Goal: Information Seeking & Learning: Learn about a topic

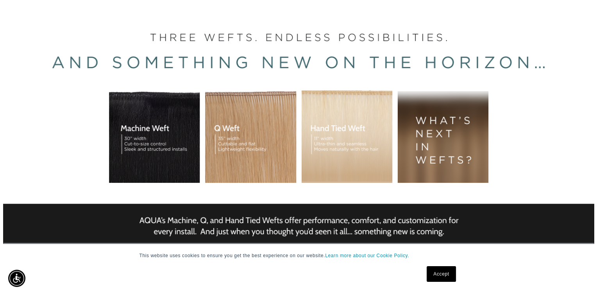
scroll to position [141, 0]
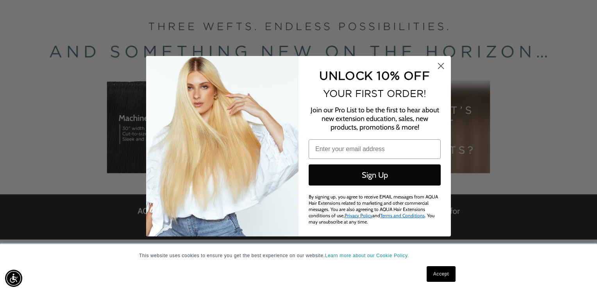
click at [591, 40] on html "This website uses cookies to ensure you get the best experience on our website.…" at bounding box center [298, 5] width 597 height 292
click at [441, 65] on icon "Close dialog" at bounding box center [441, 65] width 5 height 5
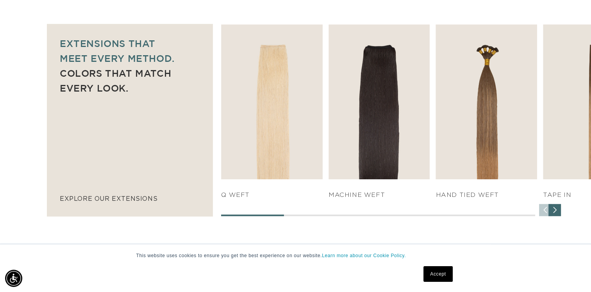
scroll to position [0, 0]
click at [554, 212] on div "Next slide" at bounding box center [555, 210] width 13 height 13
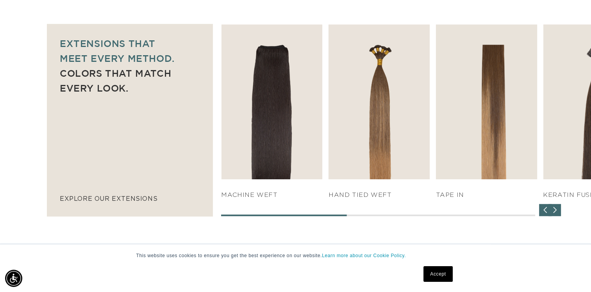
scroll to position [0, 536]
click at [554, 212] on div "Next slide" at bounding box center [555, 210] width 13 height 13
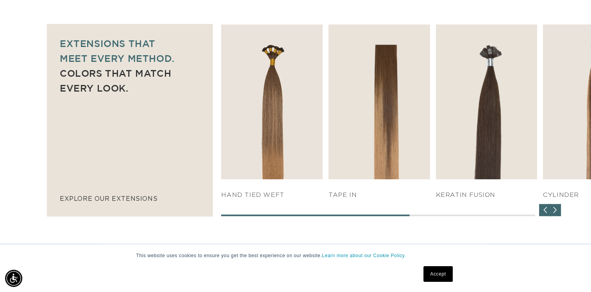
click at [553, 207] on div "Next slide" at bounding box center [555, 210] width 13 height 13
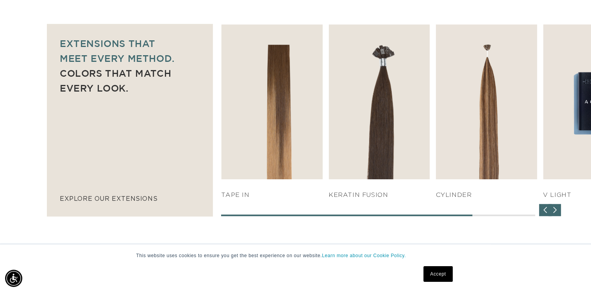
click at [555, 206] on div "Next slide" at bounding box center [555, 210] width 13 height 13
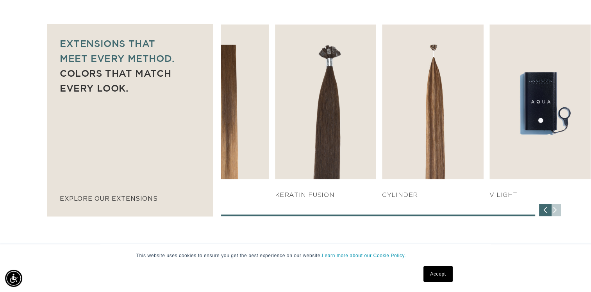
click at [555, 206] on div "SHOP NOW q weft SHOP NOW Machine Weft SHOP NOW" at bounding box center [406, 120] width 370 height 192
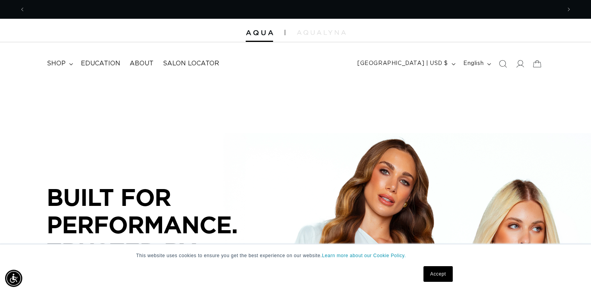
scroll to position [0, 536]
click at [428, 272] on link "Accept" at bounding box center [438, 274] width 29 height 16
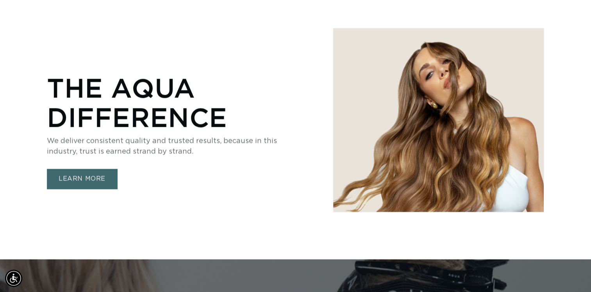
scroll to position [1390, 0]
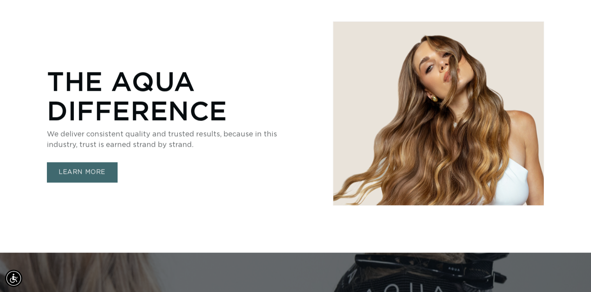
click at [78, 171] on link "LEARN MORE" at bounding box center [82, 172] width 70 height 20
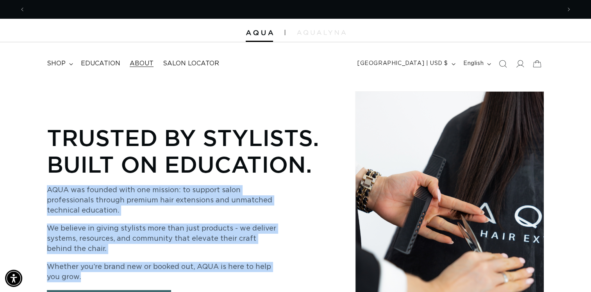
scroll to position [0, 1071]
drag, startPoint x: 47, startPoint y: 190, endPoint x: 271, endPoint y: 274, distance: 239.1
click at [271, 274] on div "AQUA was founded with one mission: to support salon professionals through premi…" at bounding box center [164, 233] width 235 height 97
copy div "AQUA was founded with one mission: to support salon professionals through premi…"
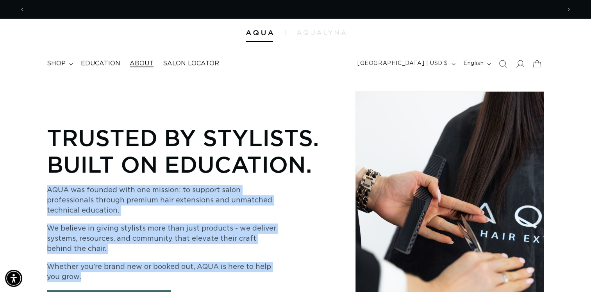
scroll to position [0, 0]
click at [144, 62] on span "About" at bounding box center [142, 63] width 24 height 8
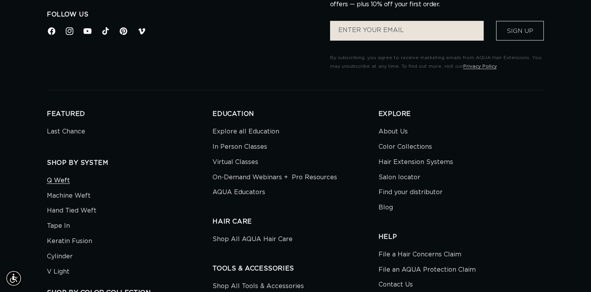
scroll to position [0, 536]
click at [59, 181] on link "Q Weft" at bounding box center [58, 181] width 23 height 13
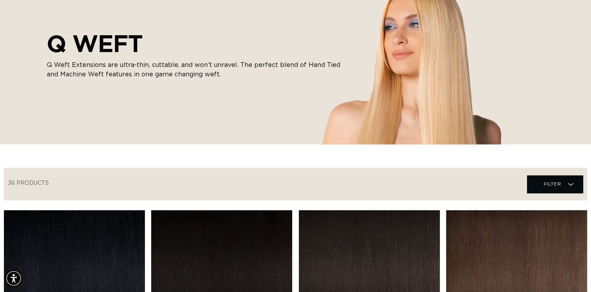
scroll to position [0, 1071]
click at [118, 65] on p "Q Weft Extensions are ultra-thin, cuttable, and won’t unravel. The perfect blen…" at bounding box center [195, 69] width 297 height 19
drag, startPoint x: 117, startPoint y: 64, endPoint x: 235, endPoint y: 67, distance: 117.7
click at [235, 67] on p "Q Weft Extensions are ultra-thin, cuttable, and won’t unravel. The perfect blen…" at bounding box center [195, 69] width 297 height 19
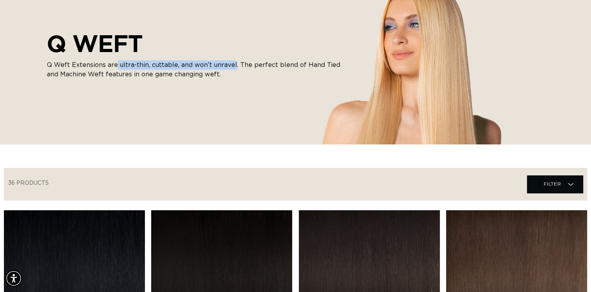
drag, startPoint x: 235, startPoint y: 67, endPoint x: 213, endPoint y: 63, distance: 21.4
copy p "ultra-thin, cuttable, and won’t unravel"
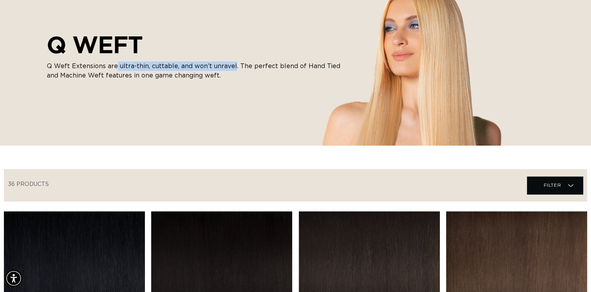
scroll to position [0, 0]
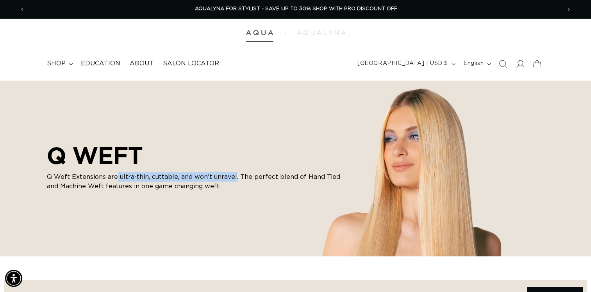
click at [256, 30] on img at bounding box center [259, 32] width 27 height 5
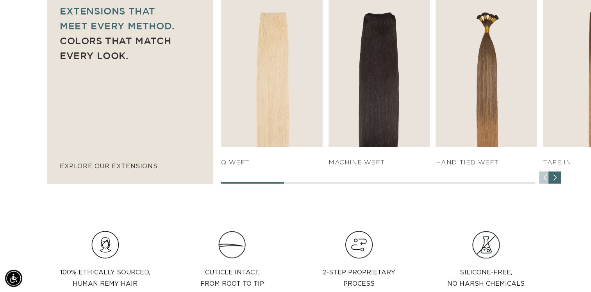
scroll to position [560, 0]
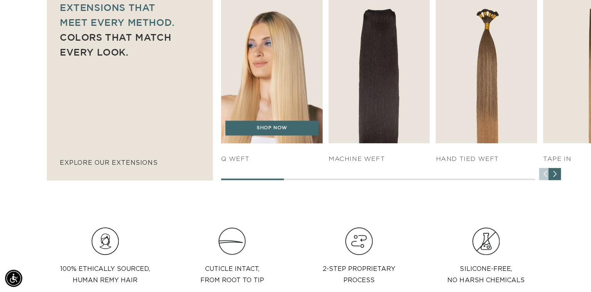
click at [270, 87] on img "1 / 7" at bounding box center [272, 65] width 107 height 162
click at [229, 161] on h4 "q weft" at bounding box center [272, 159] width 102 height 8
click at [278, 61] on img "1 / 7" at bounding box center [272, 65] width 107 height 162
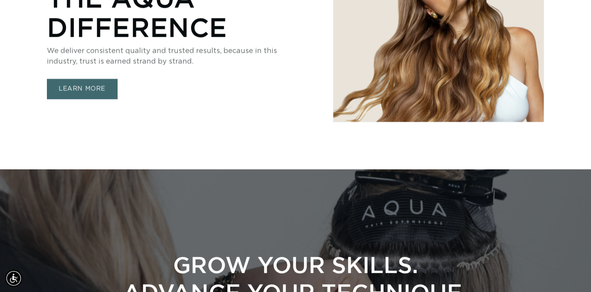
scroll to position [0, 0]
click at [80, 89] on link "LEARN MORE" at bounding box center [82, 89] width 70 height 20
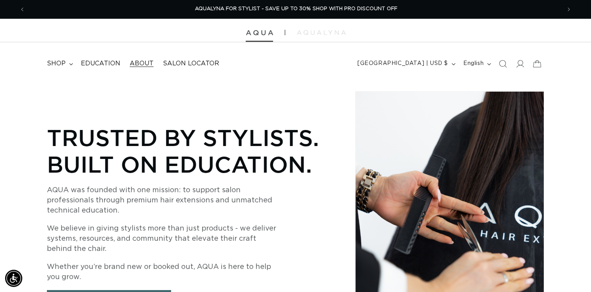
click at [260, 31] on img at bounding box center [259, 32] width 27 height 5
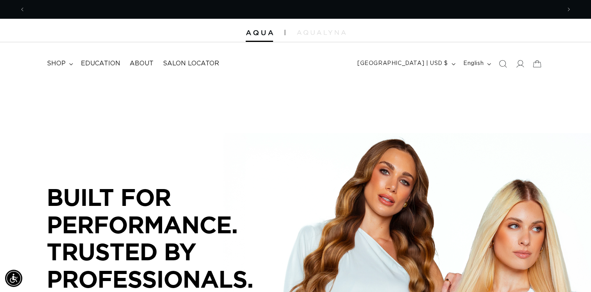
scroll to position [0, 536]
click at [144, 64] on span "About" at bounding box center [142, 63] width 24 height 8
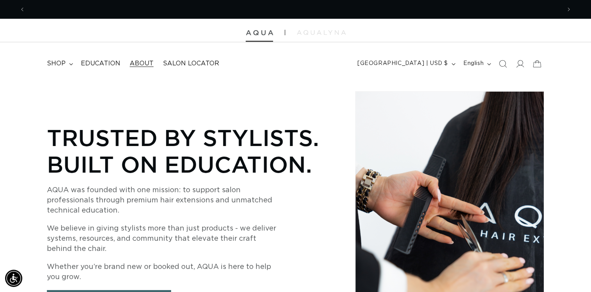
scroll to position [0, 536]
click at [260, 34] on img at bounding box center [259, 32] width 27 height 5
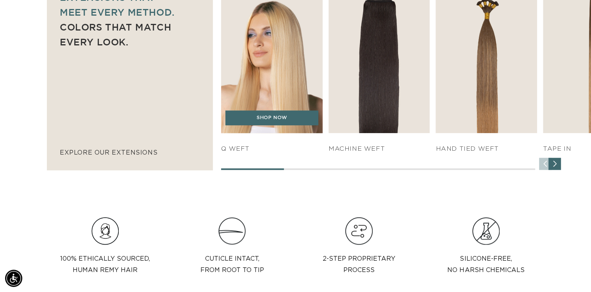
scroll to position [0, 1071]
click at [236, 149] on h4 "q weft" at bounding box center [272, 149] width 102 height 8
click at [266, 50] on img "1 / 7" at bounding box center [272, 55] width 107 height 162
click at [272, 119] on link "SHOP NOW" at bounding box center [272, 117] width 93 height 15
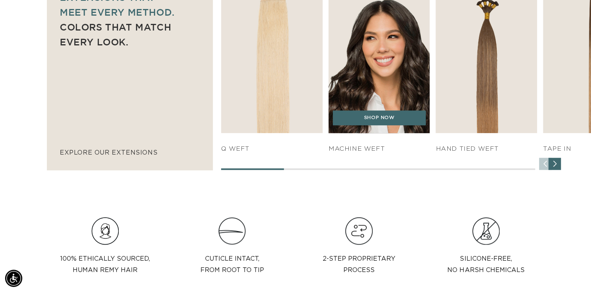
scroll to position [0, 1071]
click at [376, 82] on img "2 / 7" at bounding box center [379, 55] width 107 height 162
click at [383, 52] on img "2 / 7" at bounding box center [379, 55] width 107 height 162
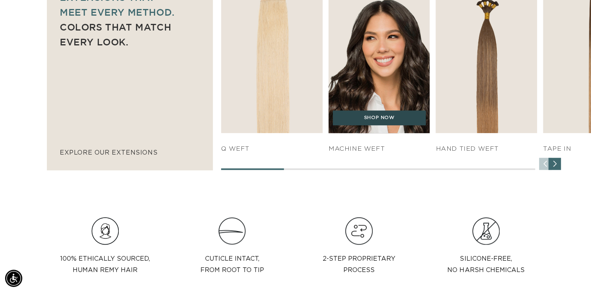
click at [369, 118] on link "SHOP NOW" at bounding box center [379, 117] width 93 height 15
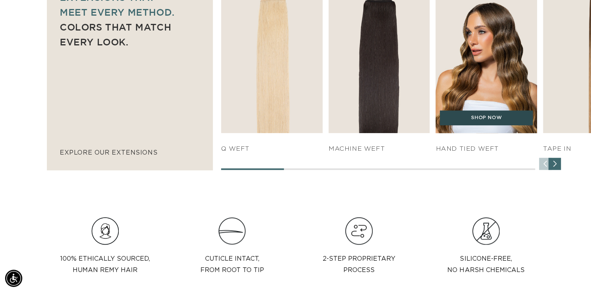
scroll to position [0, 0]
click at [483, 112] on link "SHOP NOW" at bounding box center [486, 117] width 93 height 15
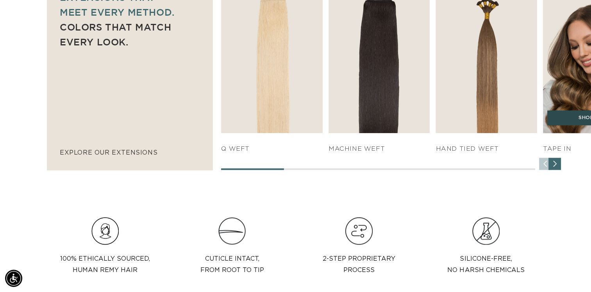
scroll to position [0, 1071]
click at [568, 118] on link "SHOP NOW" at bounding box center [594, 117] width 93 height 15
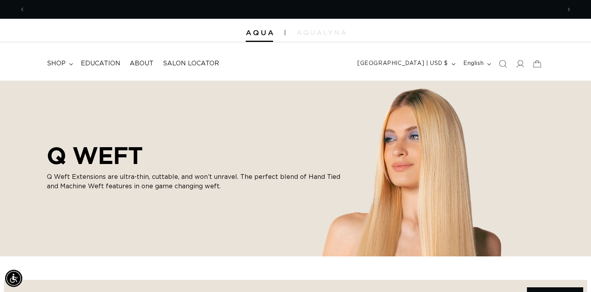
scroll to position [0, 536]
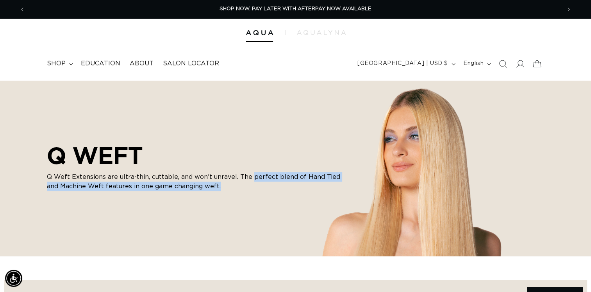
drag, startPoint x: 251, startPoint y: 177, endPoint x: 284, endPoint y: 183, distance: 33.7
click at [284, 183] on p "Q Weft Extensions are ultra-thin, cuttable, and won’t unravel. The perfect blen…" at bounding box center [195, 181] width 297 height 19
drag, startPoint x: 284, startPoint y: 183, endPoint x: 282, endPoint y: 176, distance: 7.3
copy p "perfect blend of Hand Tied and Machine Weft features in one game changing weft."
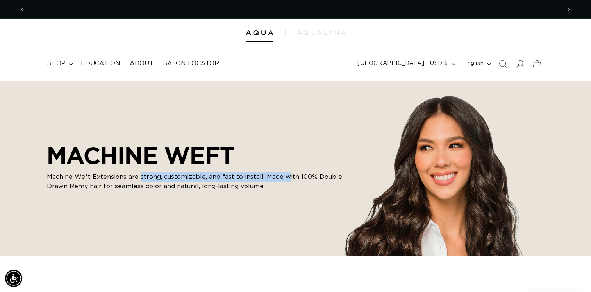
scroll to position [0, 1071]
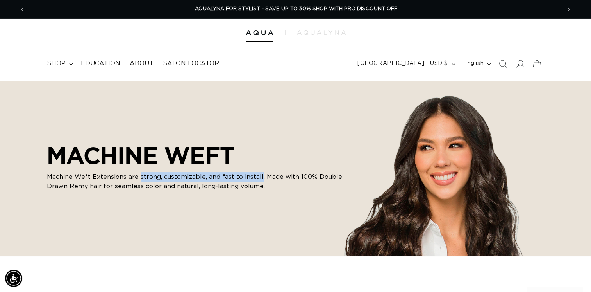
drag, startPoint x: 138, startPoint y: 176, endPoint x: 259, endPoint y: 177, distance: 120.8
click at [259, 177] on p "Machine Weft Extensions are strong, customizable, and fast to install. Made wit…" at bounding box center [195, 181] width 297 height 19
drag, startPoint x: 259, startPoint y: 177, endPoint x: 235, endPoint y: 177, distance: 23.8
copy p "strong, customizable, and fast to install"
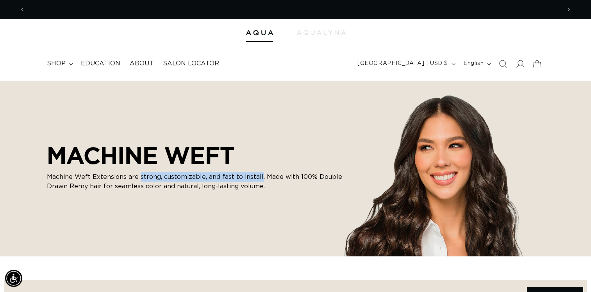
scroll to position [0, 1071]
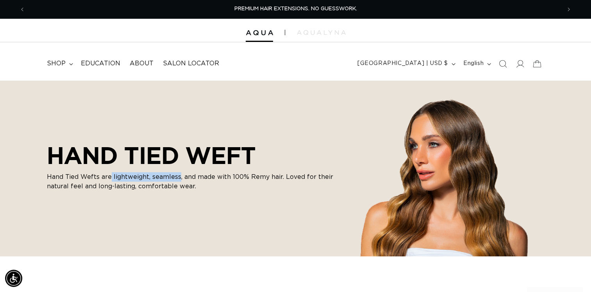
drag, startPoint x: 111, startPoint y: 176, endPoint x: 178, endPoint y: 177, distance: 67.3
click at [178, 177] on p "Hand Tied Wefts are lightweight, seamless, and made with 100% Remy hair. Loved …" at bounding box center [195, 181] width 297 height 19
click at [47, 176] on div "HAND TIED WEFT Hand Tied Wefts are lightweight, seamless, and made with 100% Re…" at bounding box center [295, 168] width 591 height 176
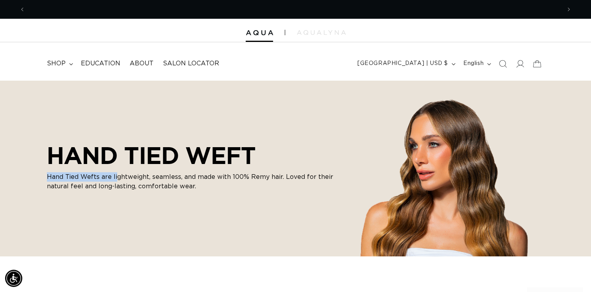
scroll to position [0, 1071]
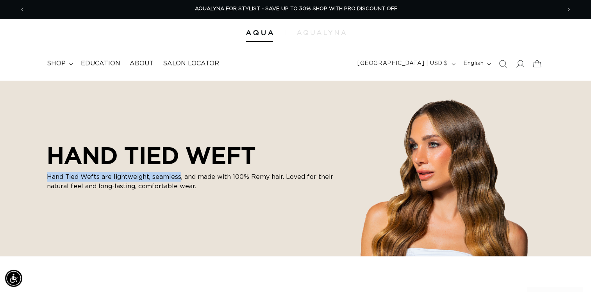
drag, startPoint x: 48, startPoint y: 176, endPoint x: 178, endPoint y: 178, distance: 130.2
click at [178, 178] on p "Hand Tied Wefts are lightweight, seamless, and made with 100% Remy hair. Loved …" at bounding box center [195, 181] width 297 height 19
drag, startPoint x: 178, startPoint y: 178, endPoint x: 163, endPoint y: 177, distance: 14.9
copy p "Hand Tied Wefts are lightweight, seamless"
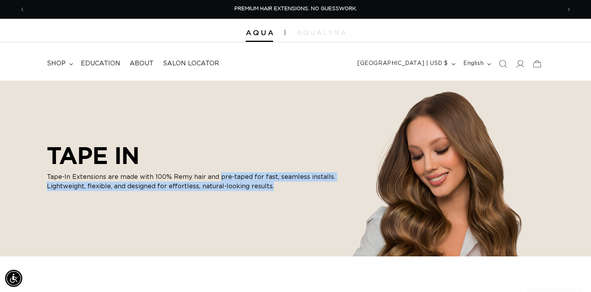
drag, startPoint x: 217, startPoint y: 177, endPoint x: 333, endPoint y: 184, distance: 115.9
click at [333, 184] on p "Tape-In Extensions are made with 100% Remy hair and pre-taped for fast, seamles…" at bounding box center [195, 181] width 297 height 19
drag, startPoint x: 333, startPoint y: 184, endPoint x: 295, endPoint y: 173, distance: 39.6
copy p "pre-taped for fast, seamless installs. Lightweight, flexible, and designed for …"
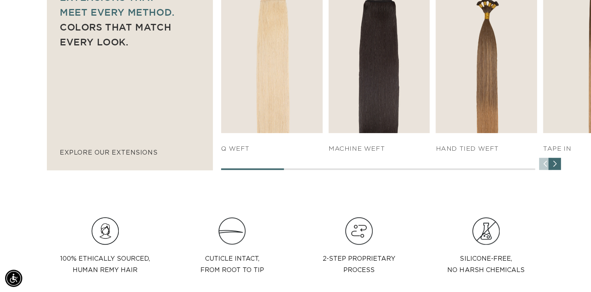
scroll to position [0, 536]
click at [554, 163] on div "Next slide" at bounding box center [555, 164] width 13 height 13
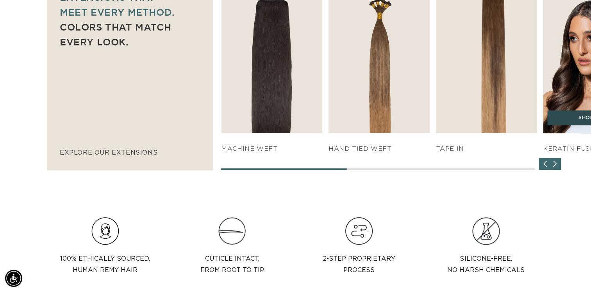
click at [567, 116] on link "SHOP NOW" at bounding box center [594, 117] width 93 height 15
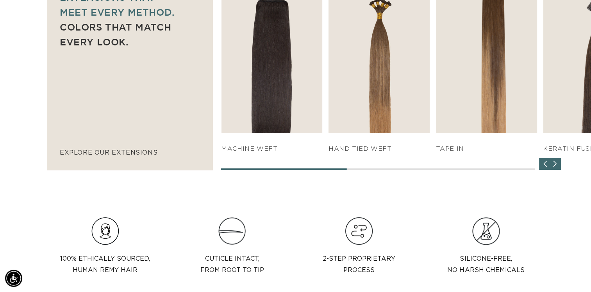
scroll to position [0, 536]
click at [554, 163] on div "Next slide" at bounding box center [555, 164] width 13 height 13
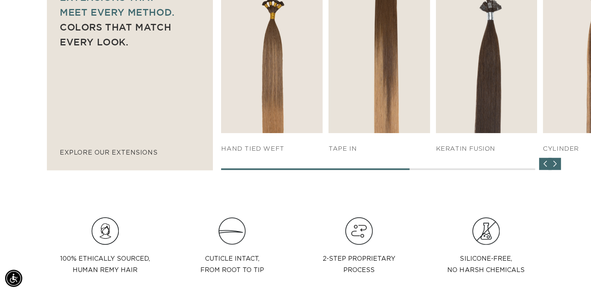
click at [554, 163] on div "Next slide" at bounding box center [555, 164] width 13 height 13
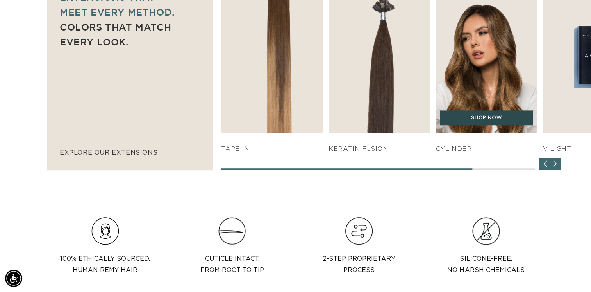
scroll to position [0, 1071]
click at [493, 118] on link "SHOP NOW" at bounding box center [486, 117] width 93 height 15
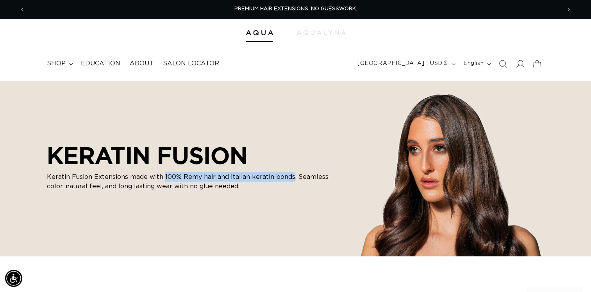
drag, startPoint x: 163, startPoint y: 177, endPoint x: 289, endPoint y: 178, distance: 126.7
click at [289, 178] on p "Keratin Fusion Extensions made with 100% Remy hair and Italian keratin bonds. S…" at bounding box center [195, 181] width 297 height 19
drag, startPoint x: 289, startPoint y: 178, endPoint x: 274, endPoint y: 176, distance: 15.0
copy p "100% Remy hair and Italian keratin bonds"
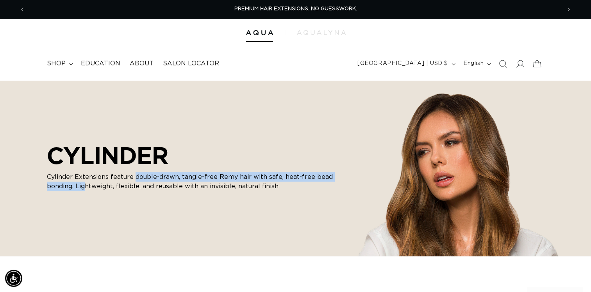
drag, startPoint x: 133, startPoint y: 176, endPoint x: 84, endPoint y: 199, distance: 54.2
click at [84, 199] on div "CYLINDER Cylinder Extensions feature double-drawn, tangle-free Remy hair with s…" at bounding box center [195, 168] width 297 height 69
copy p "double-drawn, tangle-free Remy hair with safe, heat-free bead bonding. Lig"
